Goal: Transaction & Acquisition: Purchase product/service

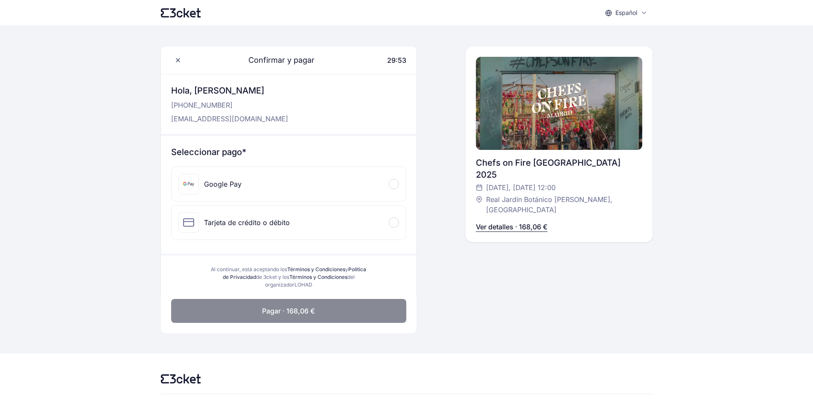
click at [529, 222] on p "Ver detalles · 168,06 €" at bounding box center [512, 227] width 72 height 10
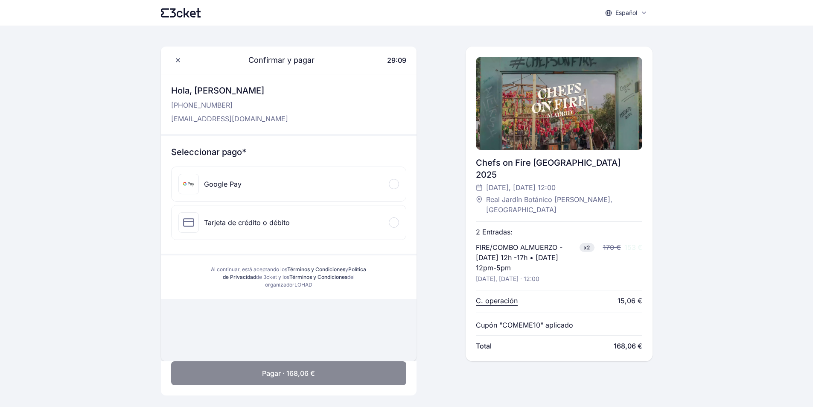
click at [508, 295] on p "C. operación" at bounding box center [497, 300] width 42 height 10
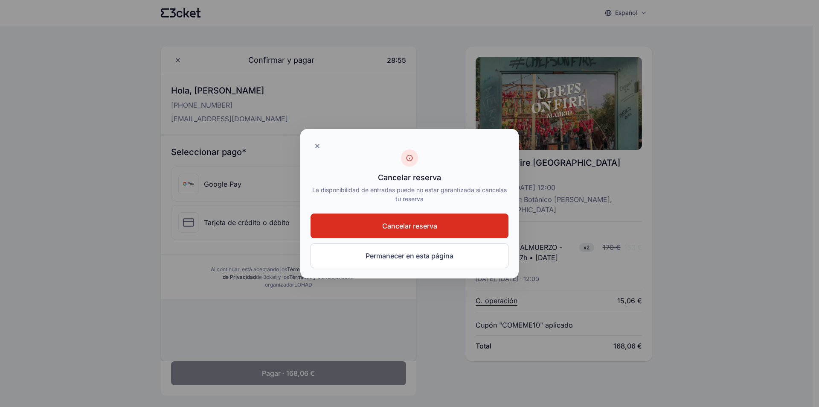
click at [359, 229] on button "Cancelar reserva" at bounding box center [410, 225] width 198 height 25
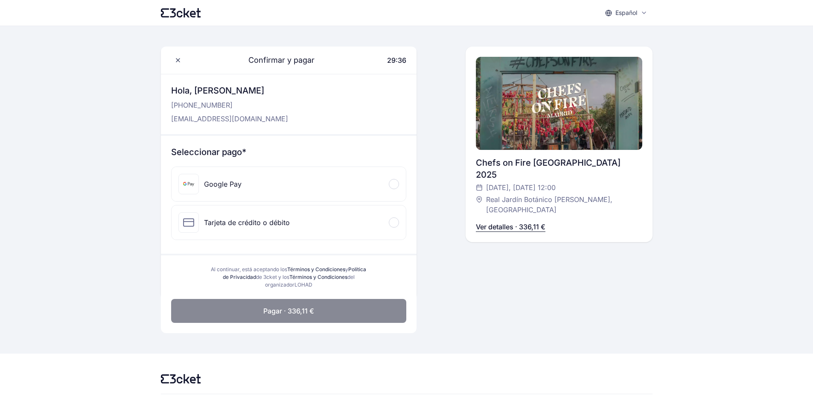
click at [385, 226] on div "Tarjeta de crédito o débito" at bounding box center [289, 222] width 234 height 34
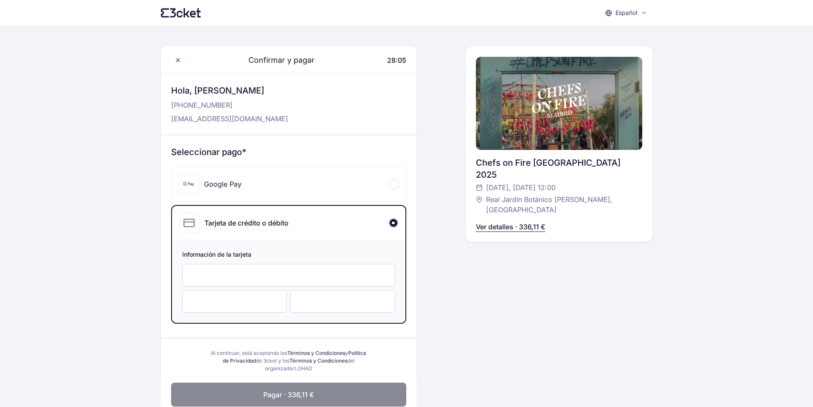
click at [210, 308] on div at bounding box center [234, 301] width 105 height 23
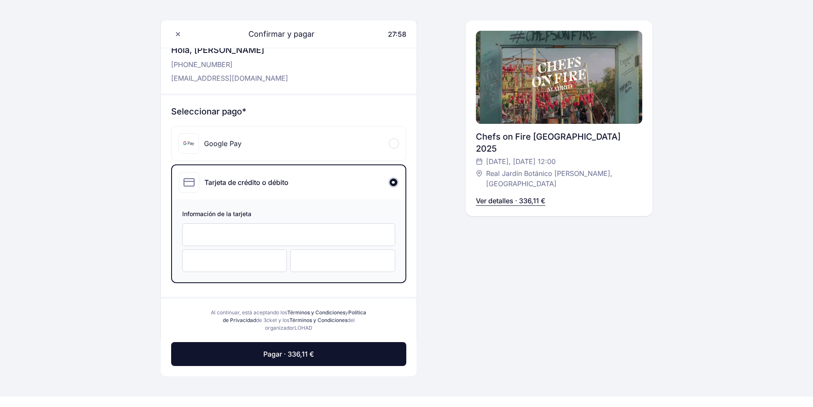
scroll to position [43, 0]
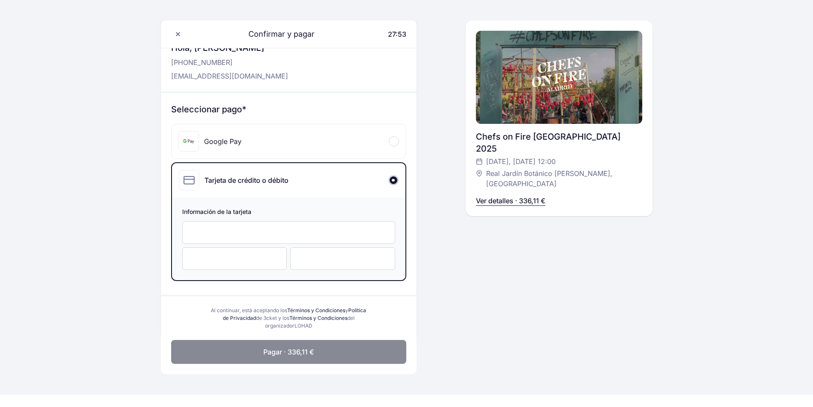
click at [359, 351] on button "Pagar · 336,11 €" at bounding box center [288, 352] width 235 height 24
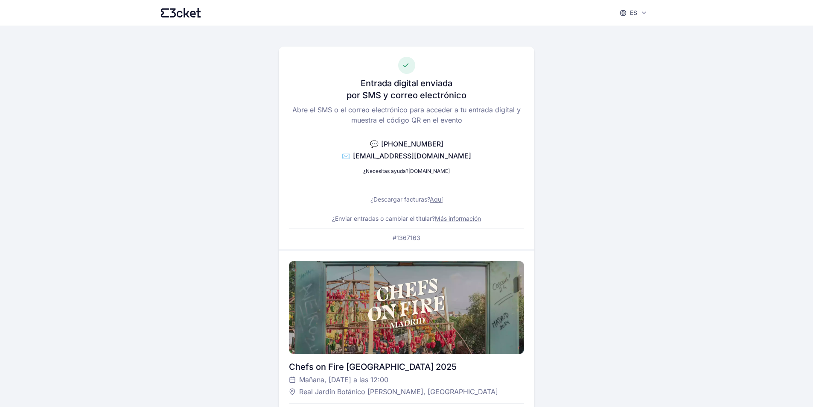
click at [470, 217] on link "Más información" at bounding box center [458, 218] width 46 height 7
